Goal: Transaction & Acquisition: Purchase product/service

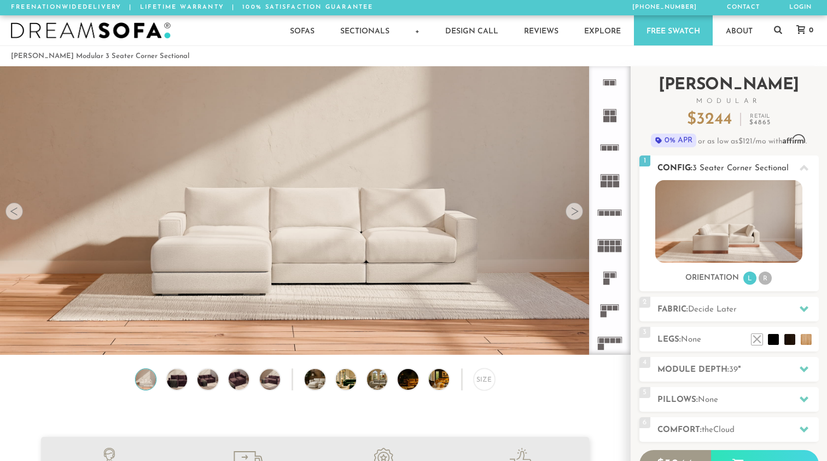
click at [766, 279] on li "R" at bounding box center [765, 277] width 13 height 13
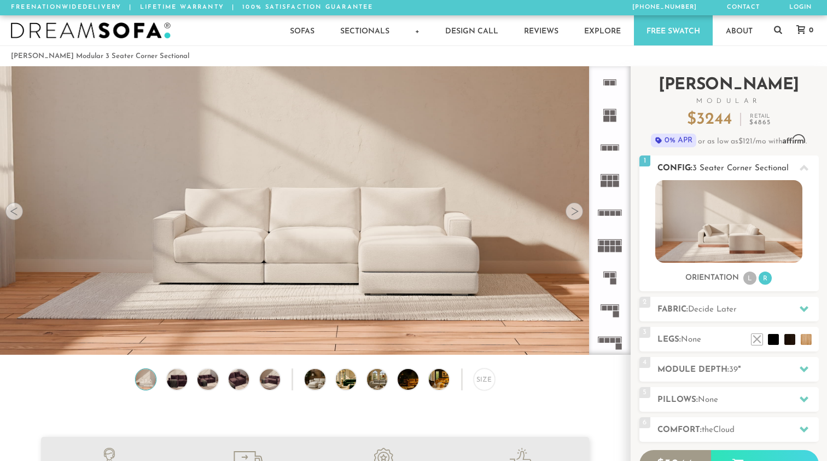
click at [746, 279] on li "L" at bounding box center [750, 277] width 13 height 13
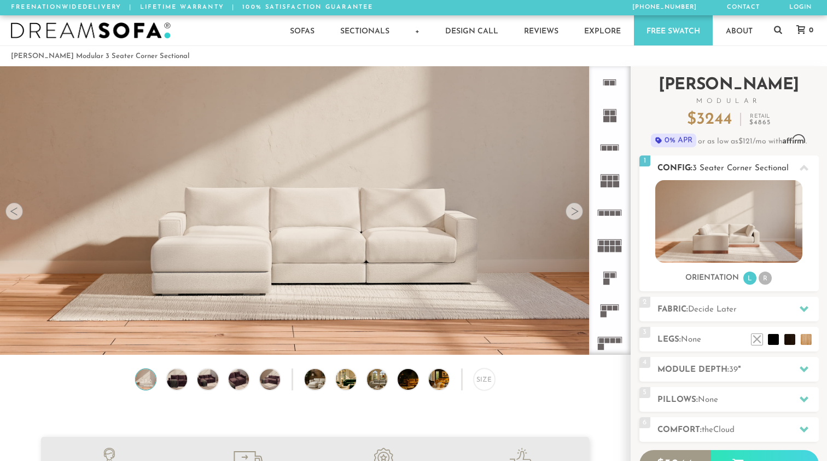
click at [728, 167] on span "3 Seater Corner Sectional" at bounding box center [741, 168] width 96 height 8
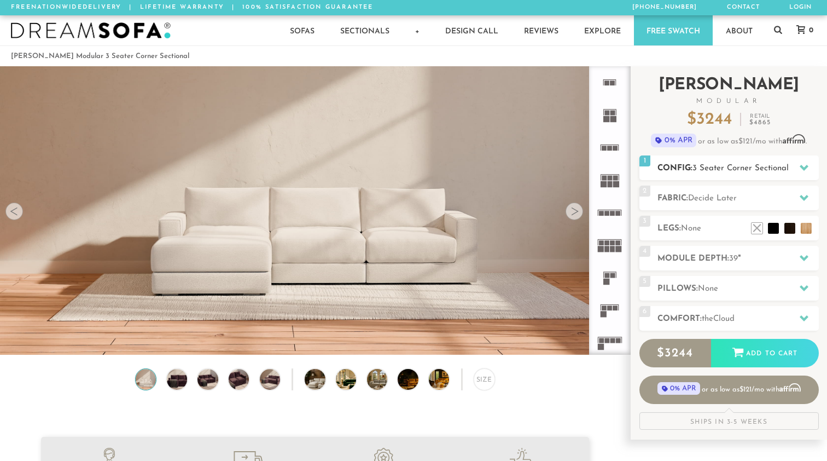
click at [733, 171] on span "3 Seater Corner Sectional" at bounding box center [741, 168] width 96 height 8
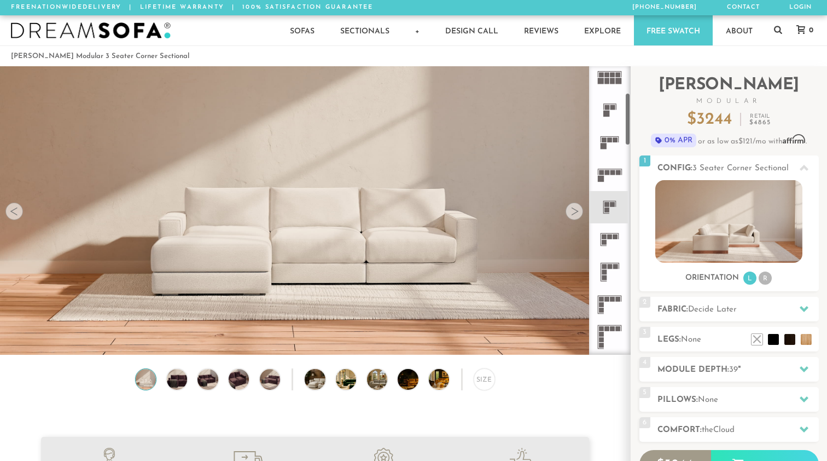
scroll to position [177, 0]
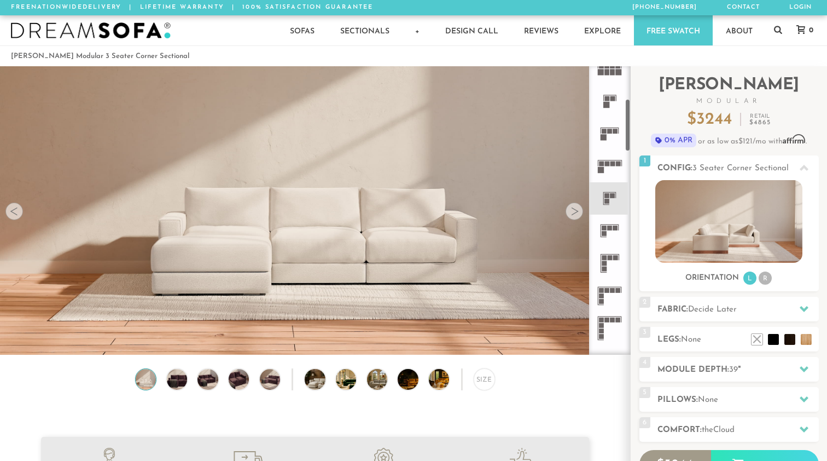
click at [612, 199] on icon at bounding box center [610, 198] width 32 height 32
click at [611, 241] on icon at bounding box center [610, 231] width 32 height 32
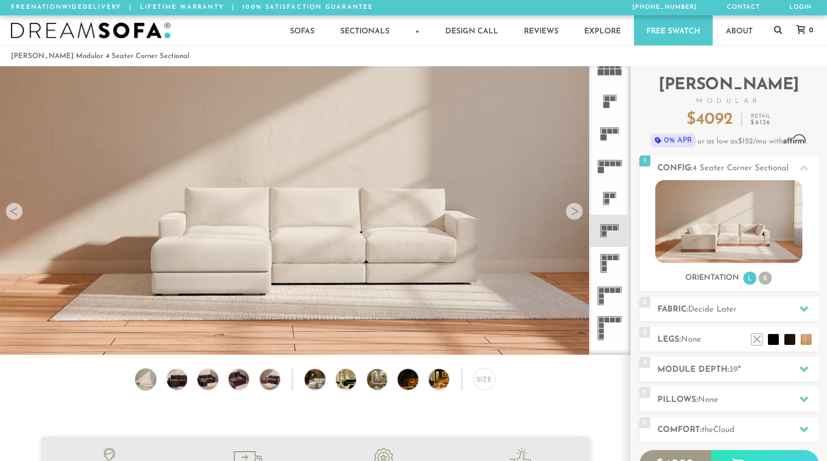
click at [608, 200] on rect at bounding box center [607, 201] width 5 height 5
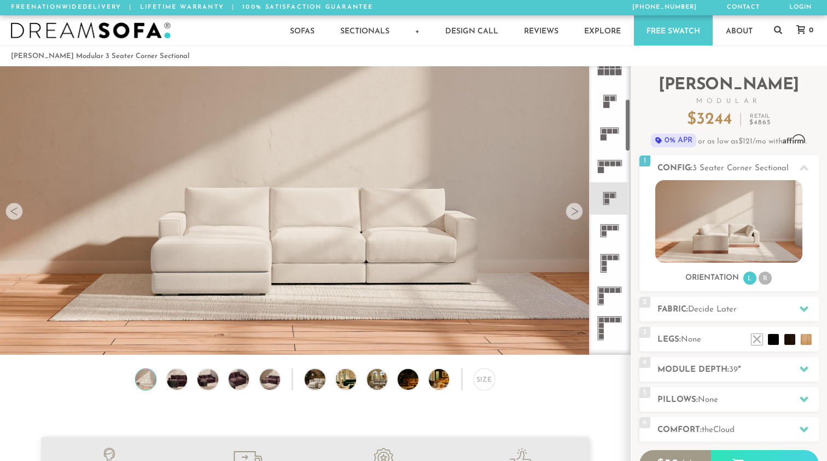
click at [614, 206] on icon at bounding box center [610, 198] width 32 height 32
click at [576, 212] on div at bounding box center [575, 211] width 18 height 18
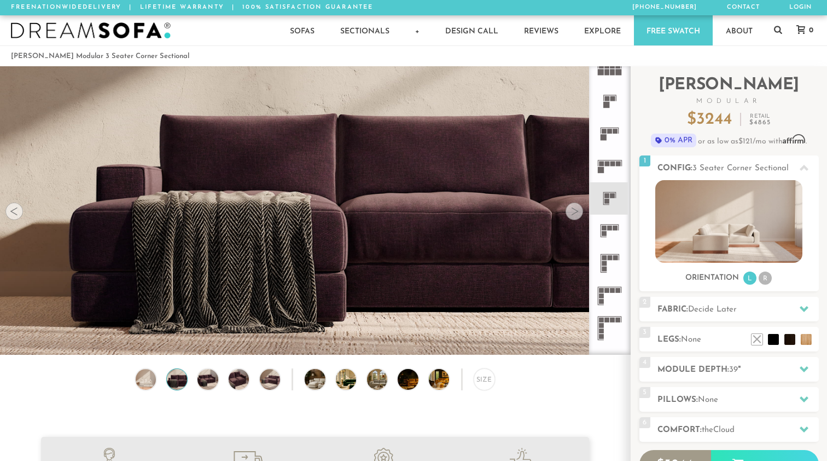
click at [576, 212] on div at bounding box center [575, 211] width 18 height 18
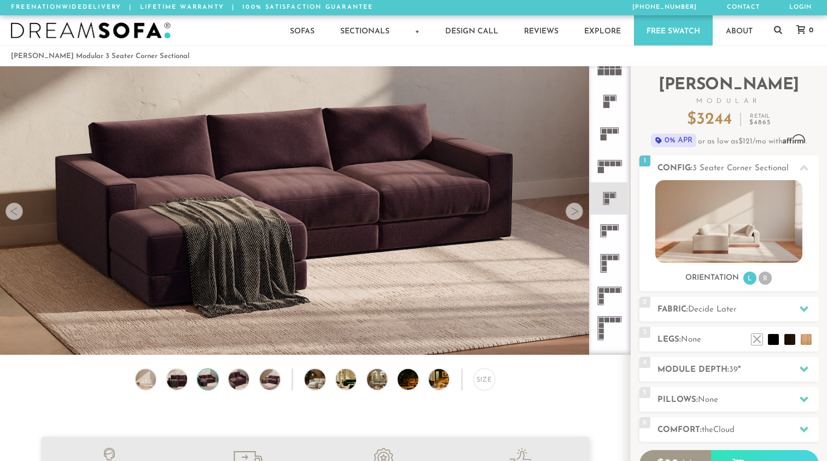
click at [576, 212] on div at bounding box center [575, 211] width 18 height 18
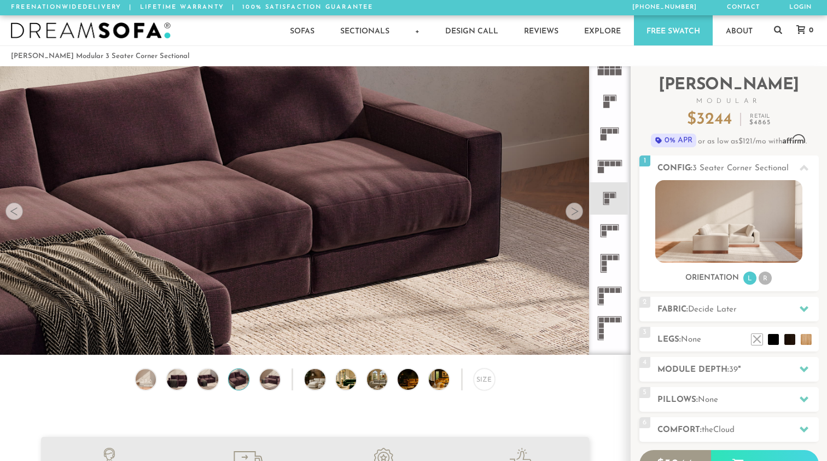
click at [576, 212] on div at bounding box center [575, 211] width 18 height 18
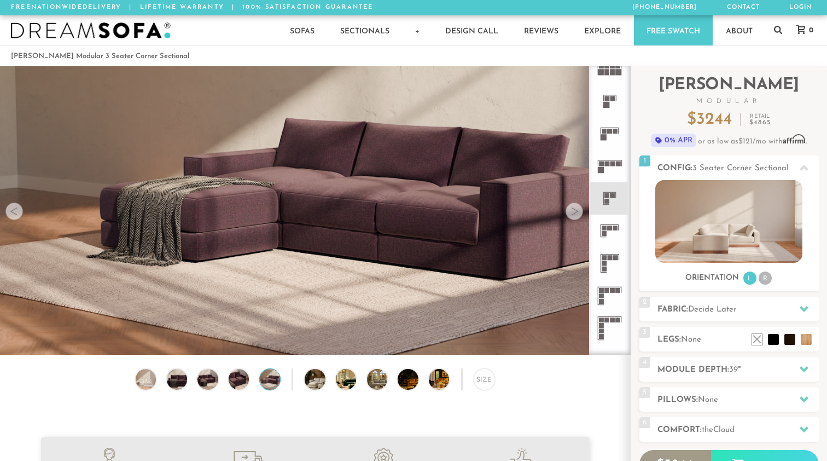
click at [576, 212] on div at bounding box center [575, 211] width 18 height 18
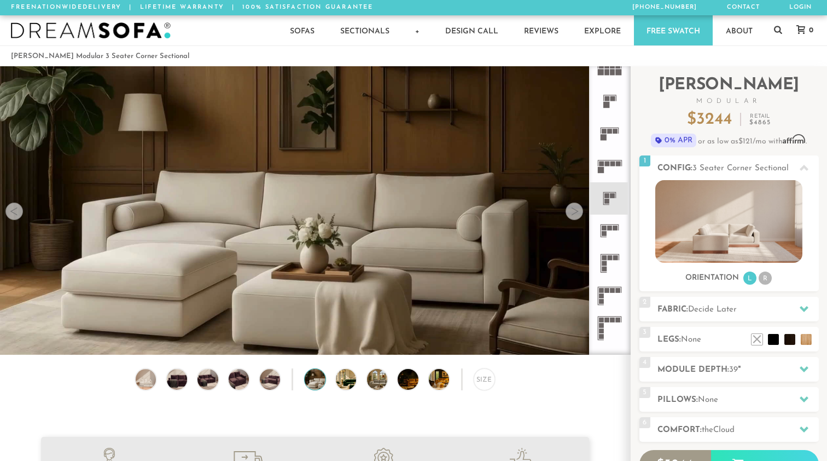
click at [576, 212] on div at bounding box center [575, 211] width 18 height 18
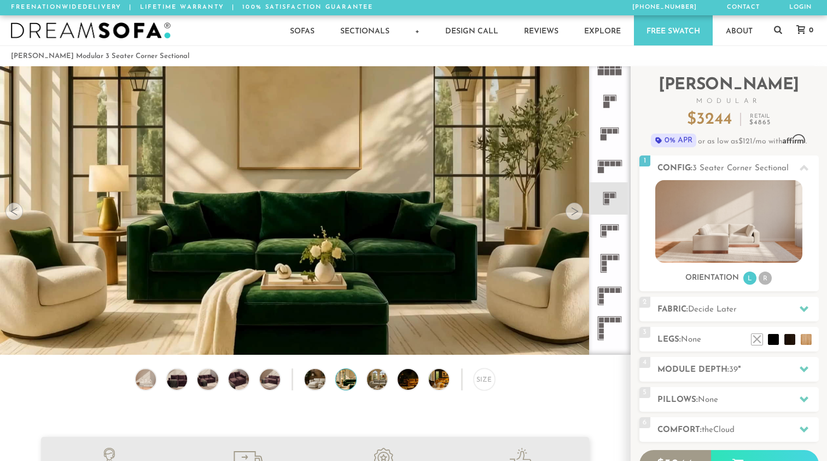
click at [576, 212] on div at bounding box center [575, 211] width 18 height 18
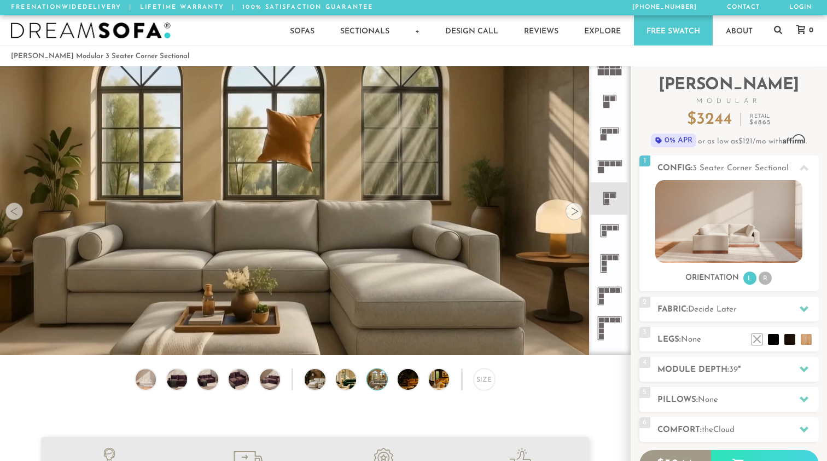
click at [576, 212] on div at bounding box center [575, 211] width 18 height 18
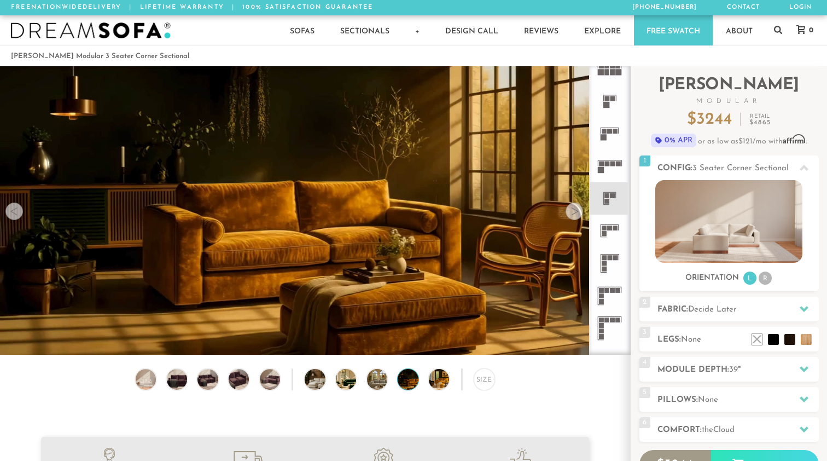
click at [576, 212] on div at bounding box center [575, 211] width 18 height 18
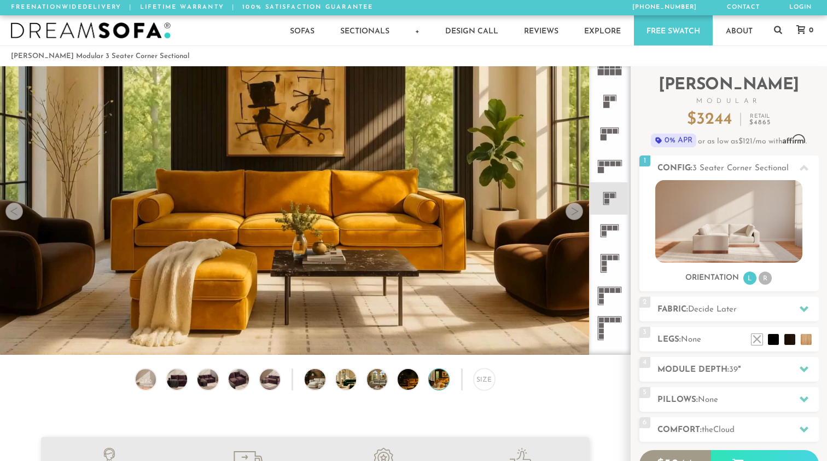
click at [576, 212] on div at bounding box center [575, 211] width 18 height 18
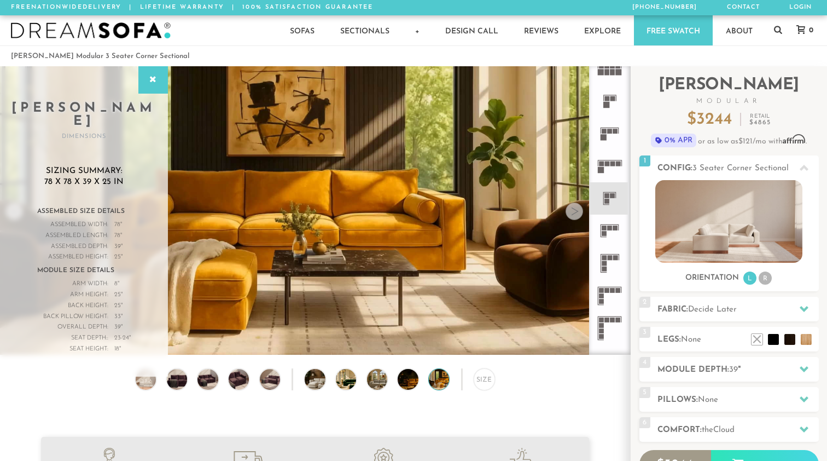
click at [576, 212] on div at bounding box center [575, 211] width 18 height 18
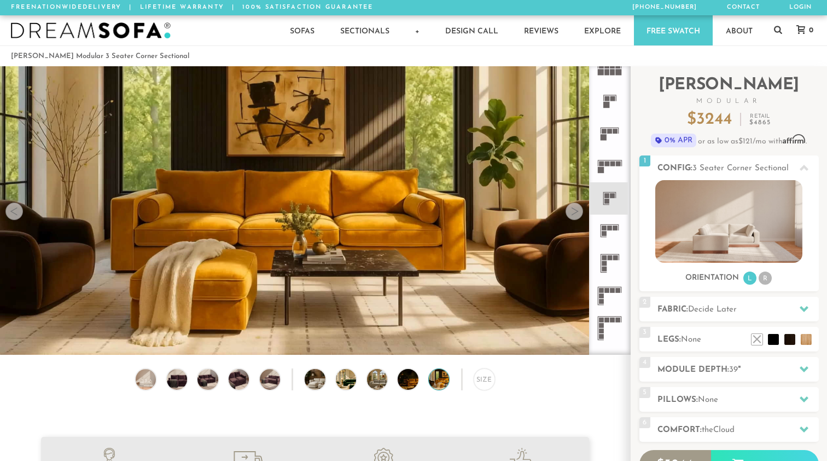
click at [576, 212] on div at bounding box center [575, 211] width 18 height 18
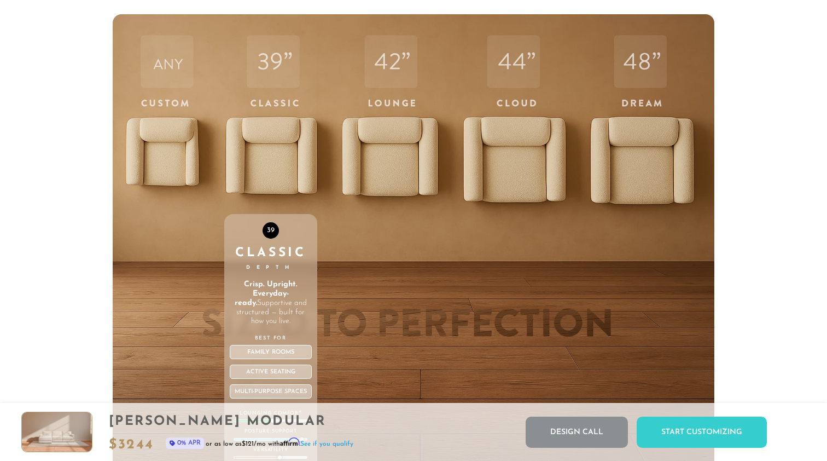
scroll to position [3703, 0]
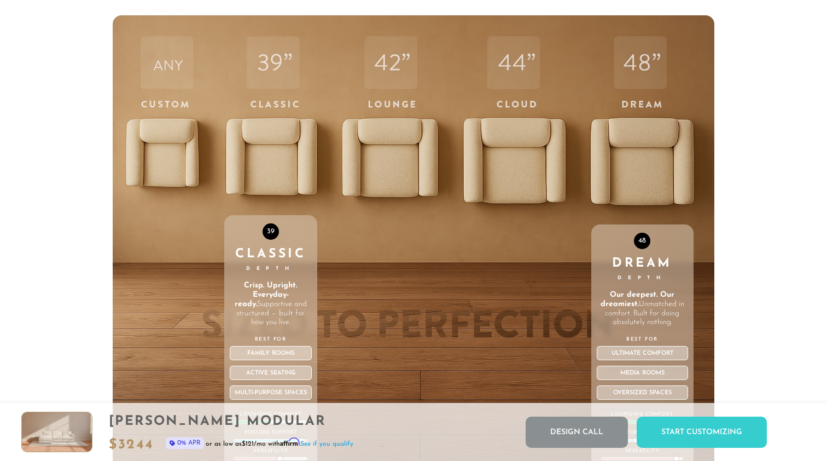
click at [657, 235] on div "48 Dream Depth Our deepest. Our dreamiest. Unmatched in comfort. Built for doin…" at bounding box center [643, 347] width 102 height 246
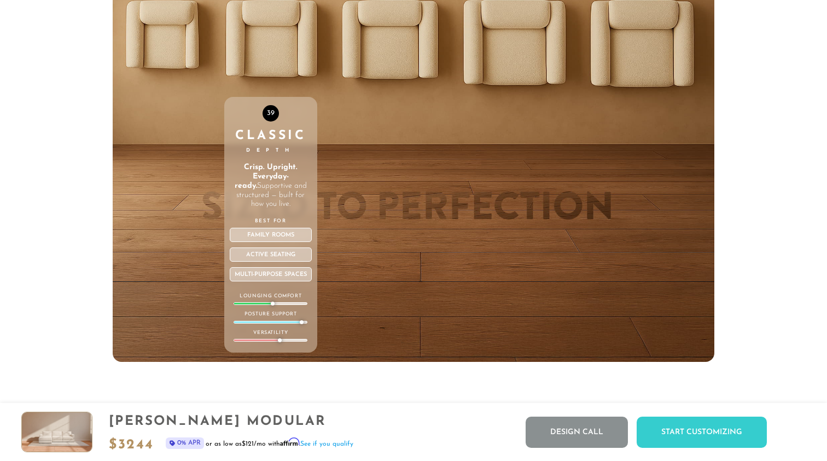
scroll to position [3775, 0]
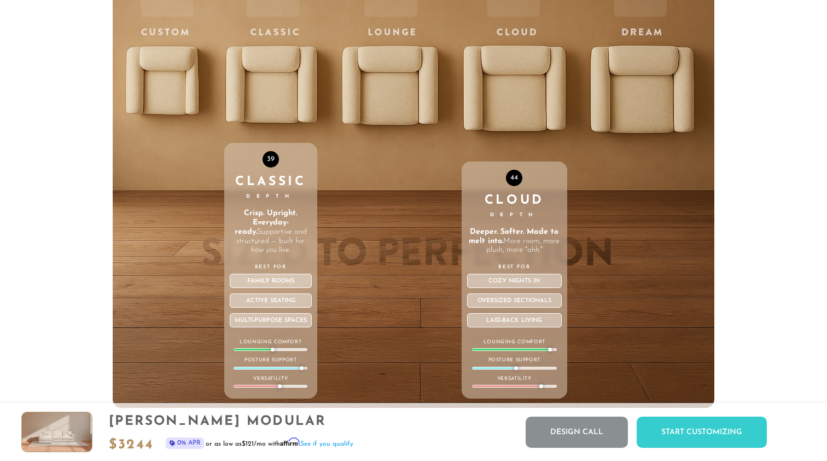
click at [534, 235] on strong "Deeper. Softer. Made to melt into." at bounding box center [514, 237] width 90 height 18
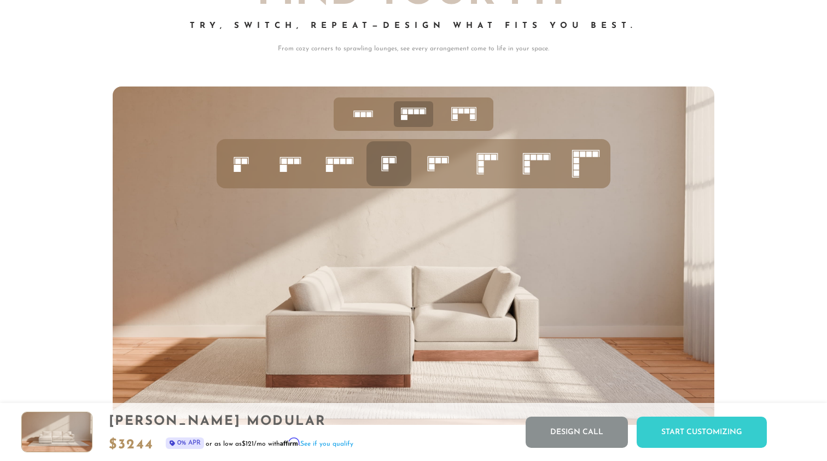
scroll to position [4256, 0]
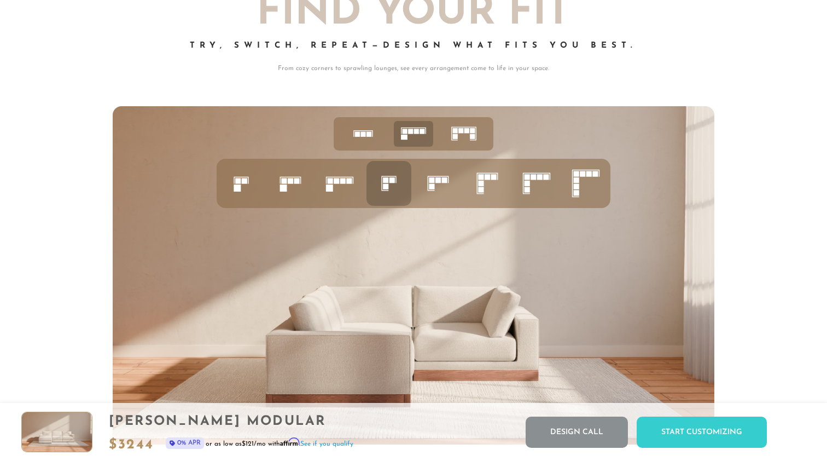
click at [388, 191] on icon at bounding box center [388, 183] width 37 height 37
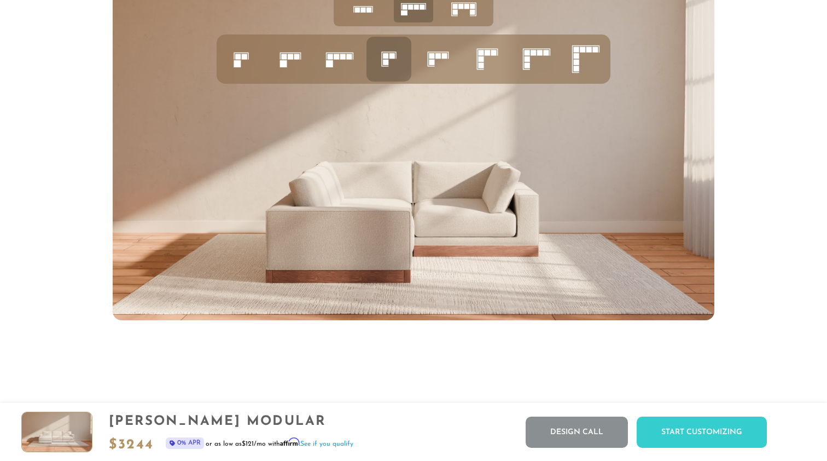
scroll to position [4382, 0]
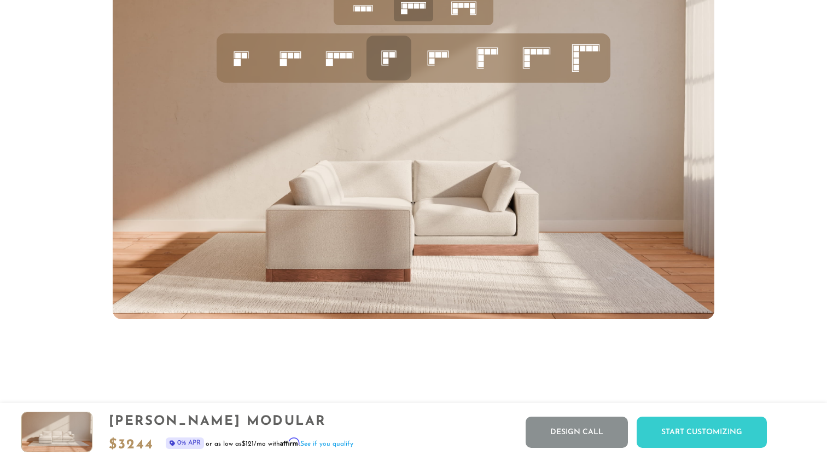
click at [388, 191] on img at bounding box center [414, 150] width 602 height 339
click at [456, 214] on img at bounding box center [414, 150] width 602 height 339
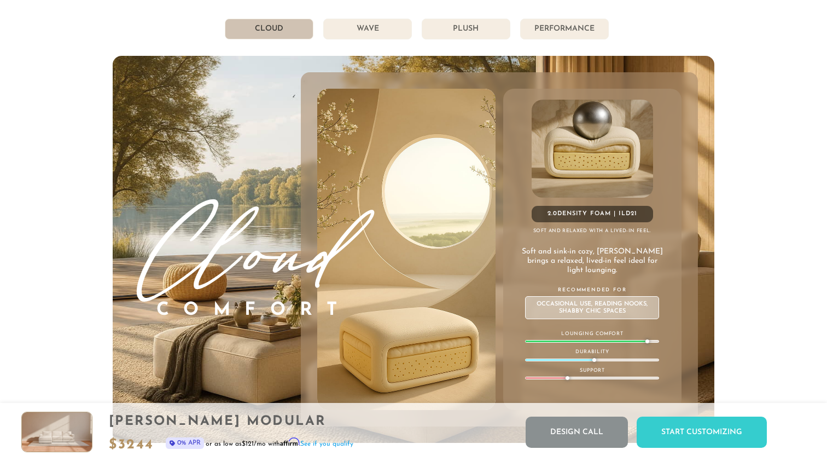
scroll to position [5943, 0]
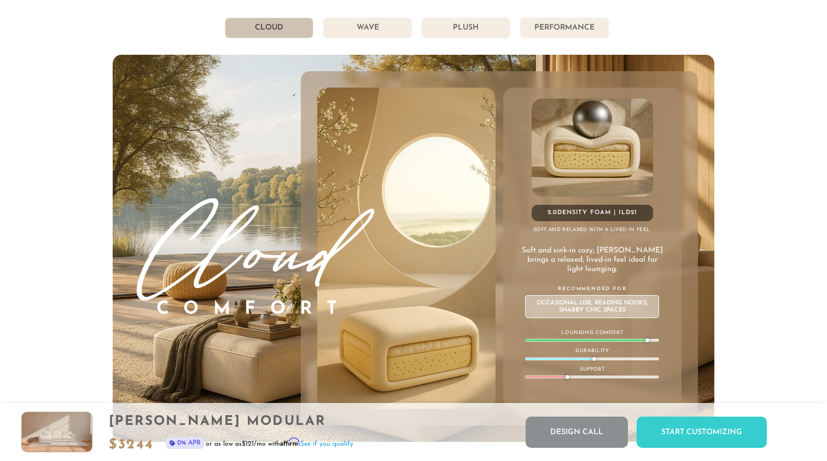
click at [372, 25] on li "Wave" at bounding box center [367, 28] width 89 height 21
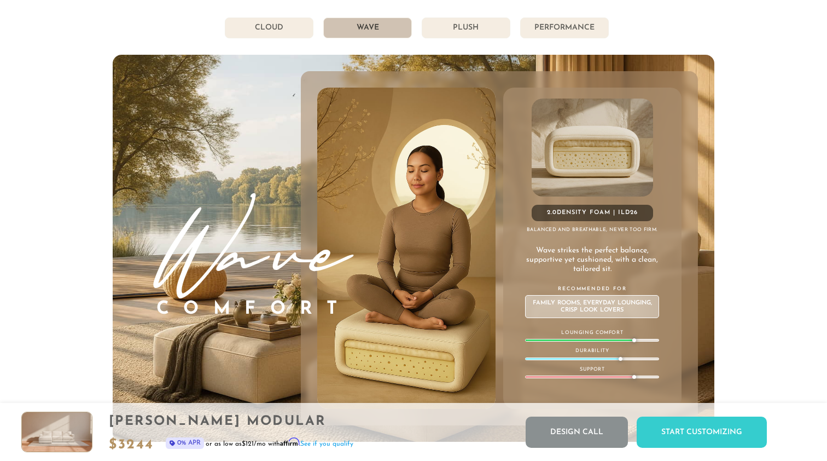
click at [437, 32] on li "Plush" at bounding box center [466, 28] width 89 height 21
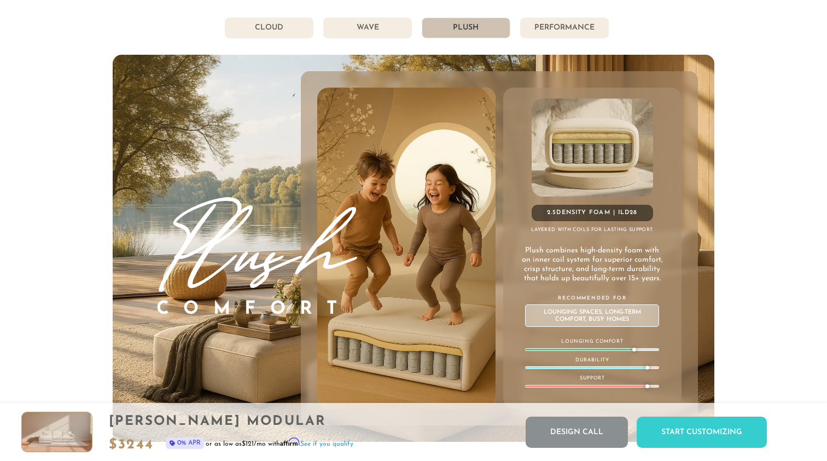
click at [548, 26] on li "Performance" at bounding box center [564, 28] width 89 height 21
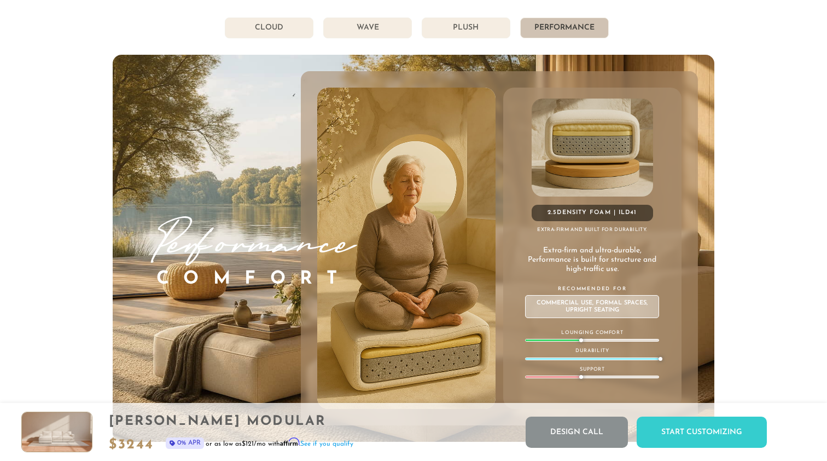
click at [460, 38] on li "Plush" at bounding box center [466, 28] width 89 height 21
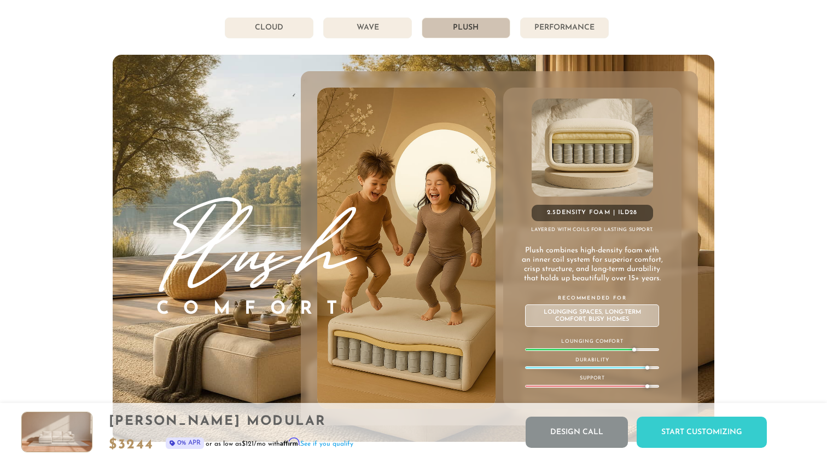
click at [354, 38] on li "Wave" at bounding box center [367, 28] width 89 height 21
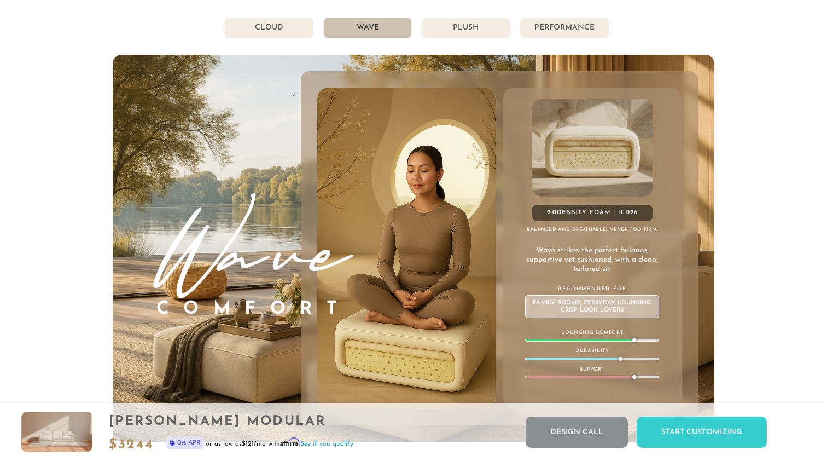
click at [453, 30] on li "Plush" at bounding box center [466, 28] width 89 height 21
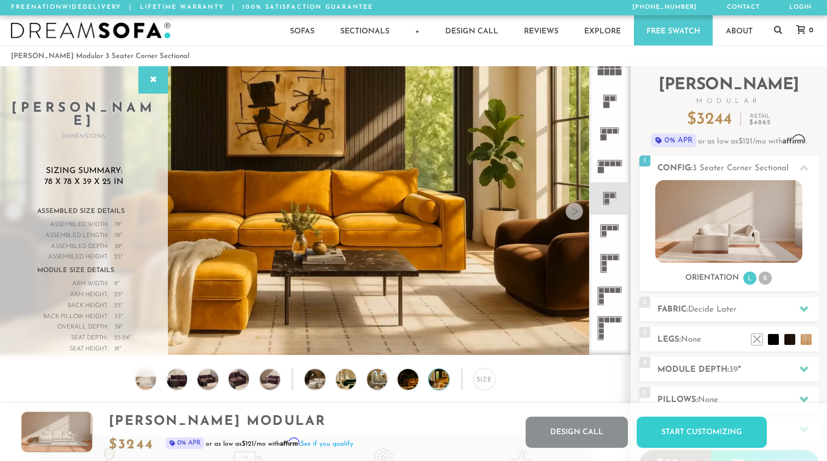
scroll to position [0, 0]
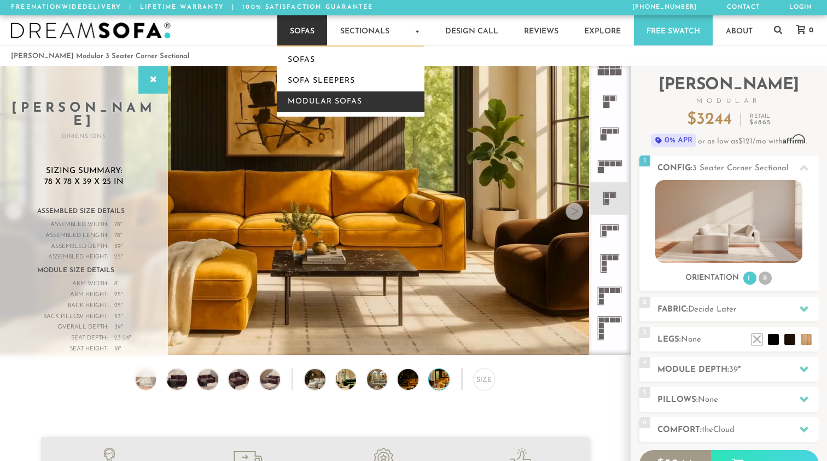
click at [327, 100] on link "Modular Sofas" at bounding box center [351, 101] width 148 height 21
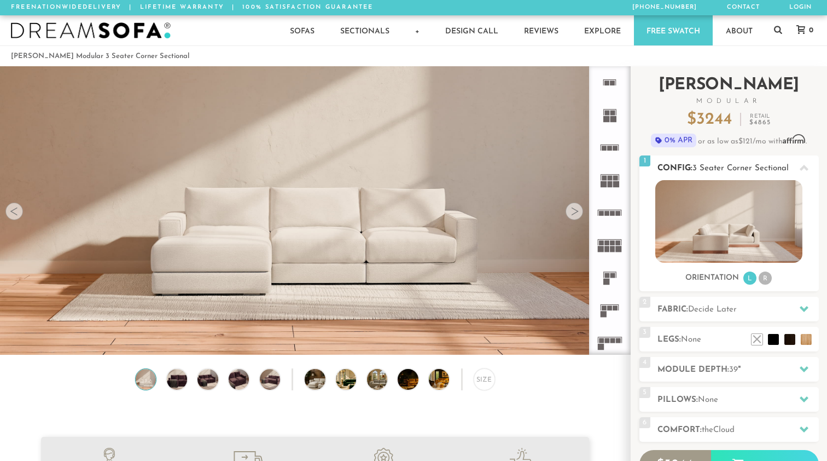
click at [706, 208] on img at bounding box center [729, 221] width 147 height 83
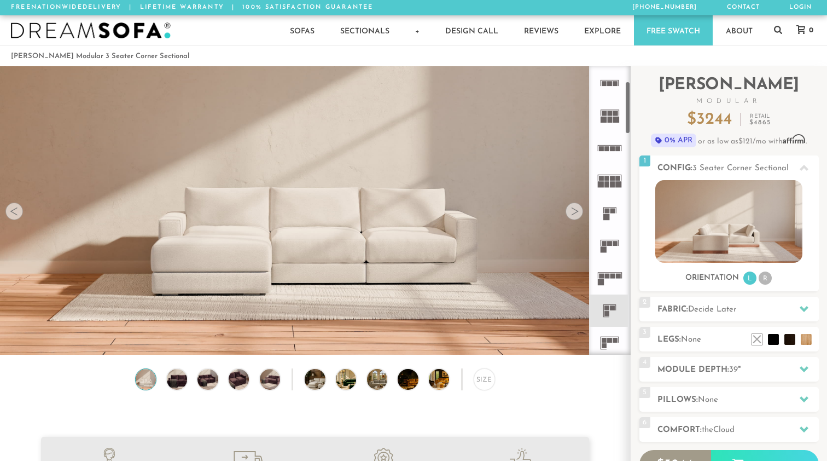
scroll to position [88, 0]
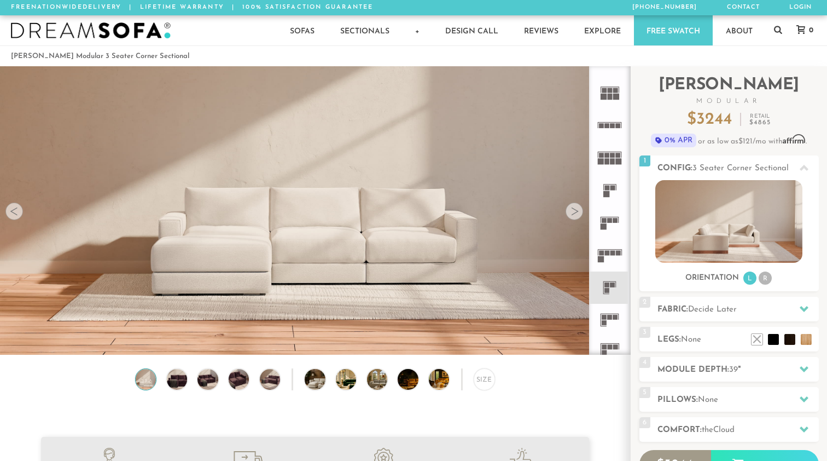
click at [606, 295] on icon at bounding box center [610, 287] width 32 height 32
click at [399, 381] on img at bounding box center [416, 379] width 37 height 20
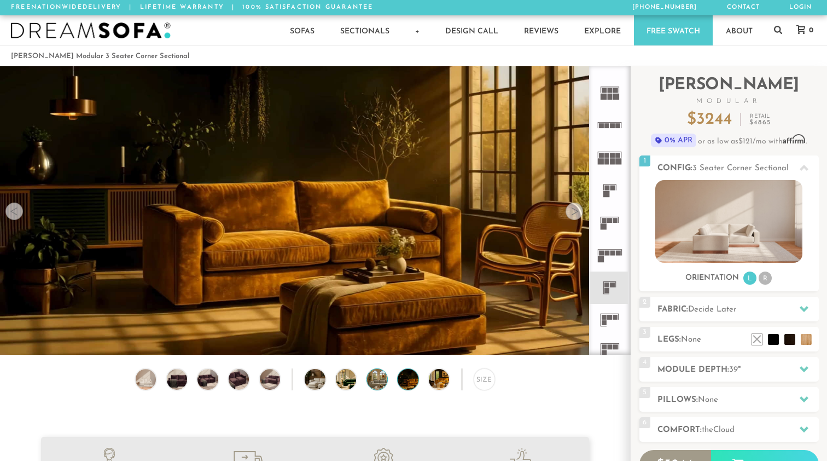
click at [383, 385] on img at bounding box center [385, 379] width 37 height 20
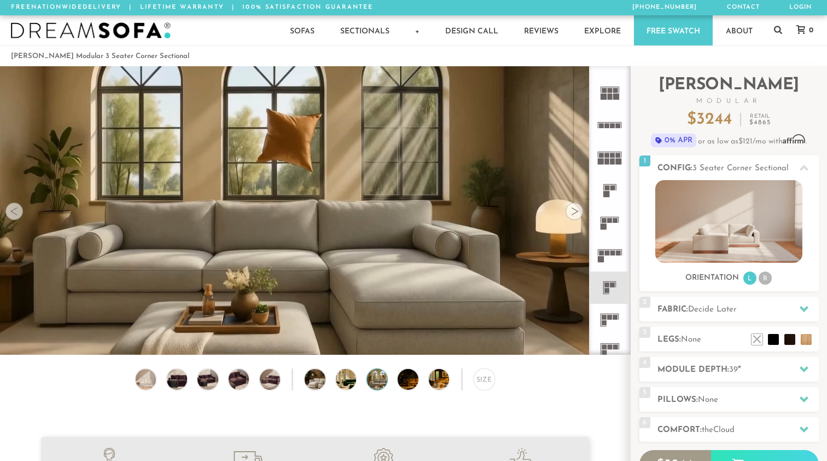
click at [357, 386] on div "Size" at bounding box center [315, 381] width 630 height 27
click at [315, 380] on img at bounding box center [323, 379] width 37 height 20
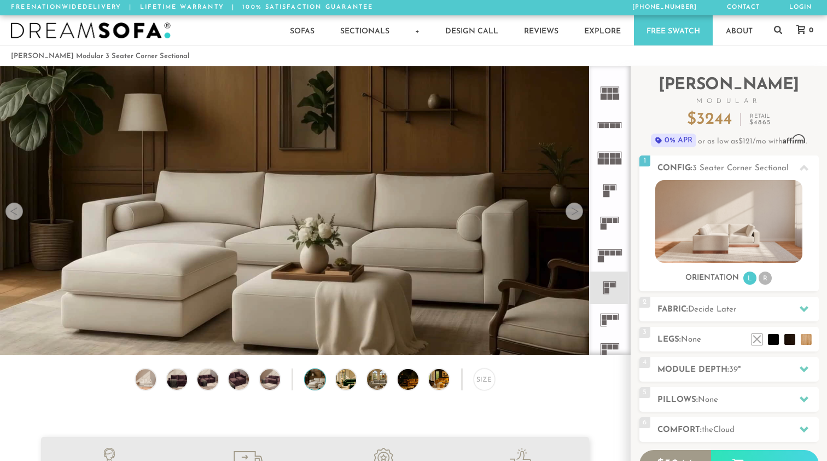
scroll to position [0, 0]
